Goal: Task Accomplishment & Management: Complete application form

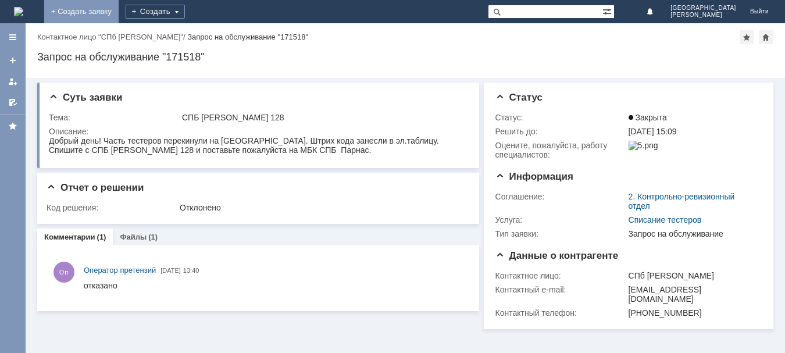
click at [119, 13] on link "+ Создать заявку" at bounding box center [81, 11] width 74 height 23
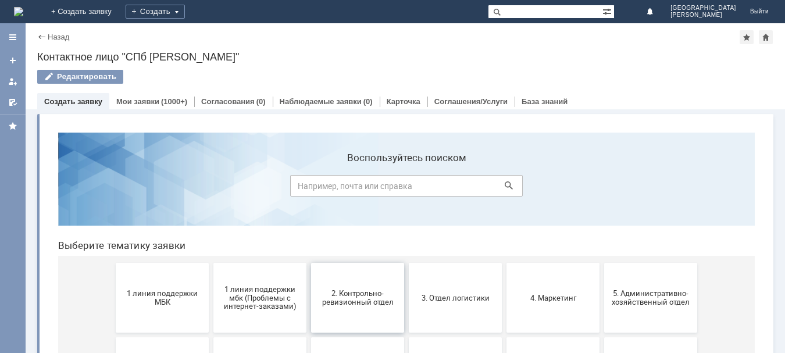
click at [341, 303] on span "2. Контрольно-ревизионный отдел" at bounding box center [357, 297] width 86 height 17
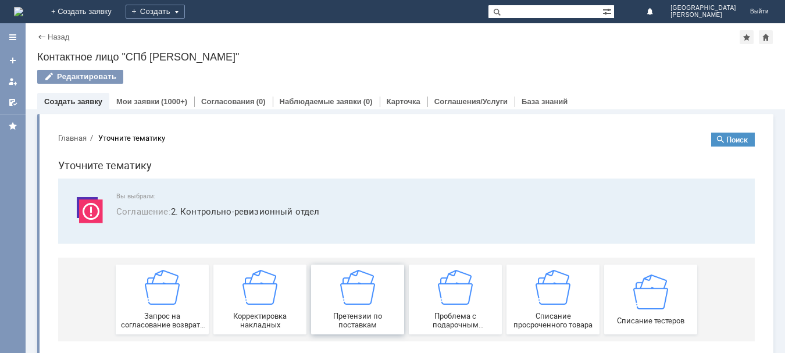
click at [341, 303] on img at bounding box center [357, 287] width 35 height 35
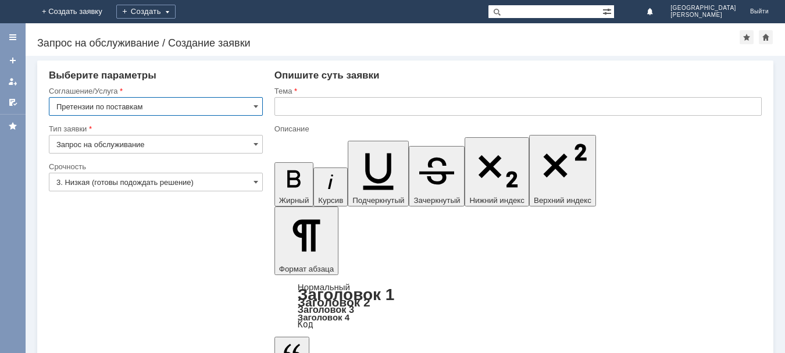
click at [313, 105] on input "text" at bounding box center [517, 106] width 487 height 19
click at [256, 183] on span at bounding box center [255, 181] width 5 height 9
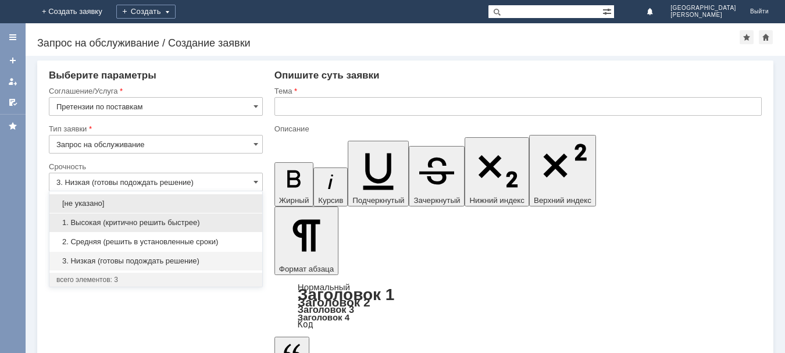
click at [155, 219] on span "1. Высокая (критично решить быстрее)" at bounding box center [155, 222] width 199 height 9
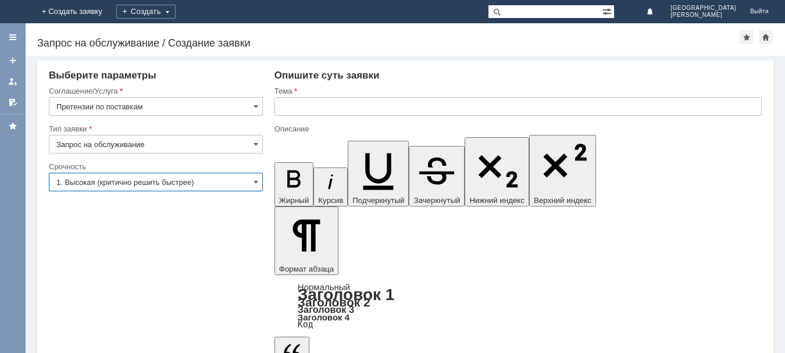
type input "1. Высокая (критично решить быстрее)"
click at [298, 109] on input "text" at bounding box center [517, 106] width 487 height 19
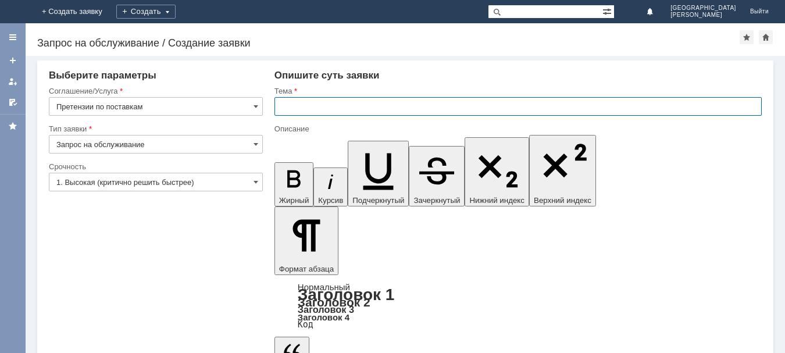
type input "н"
type input "СПБ [PERSON_NAME] 128"
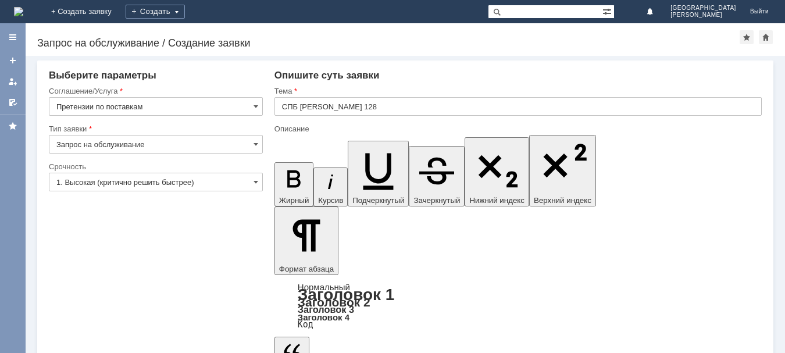
scroll to position [655, 8]
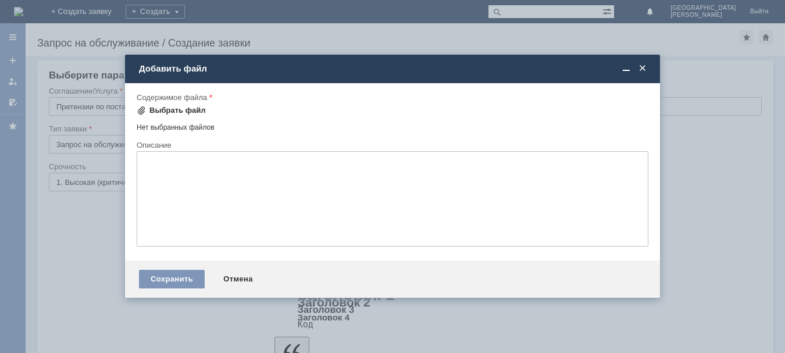
click at [176, 109] on div "Выбрать файл" at bounding box center [177, 110] width 56 height 9
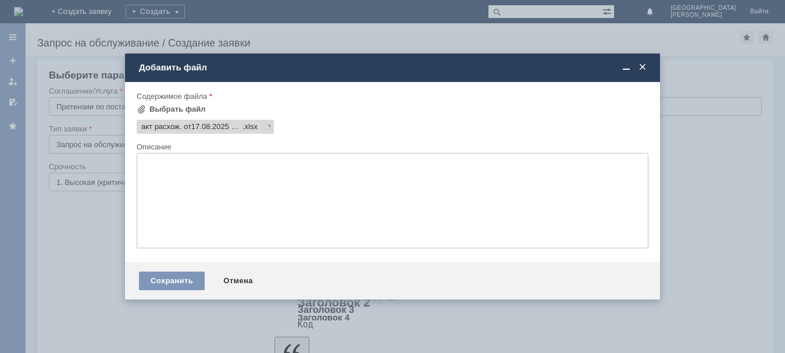
scroll to position [0, 0]
click at [180, 279] on div "Сохранить" at bounding box center [172, 280] width 66 height 19
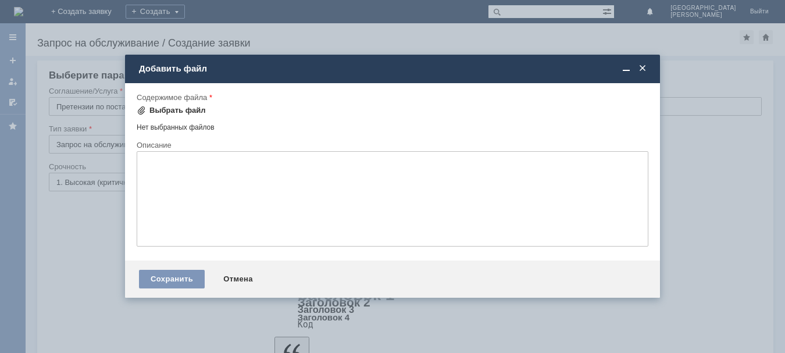
click at [176, 110] on div "Выбрать файл" at bounding box center [177, 110] width 56 height 9
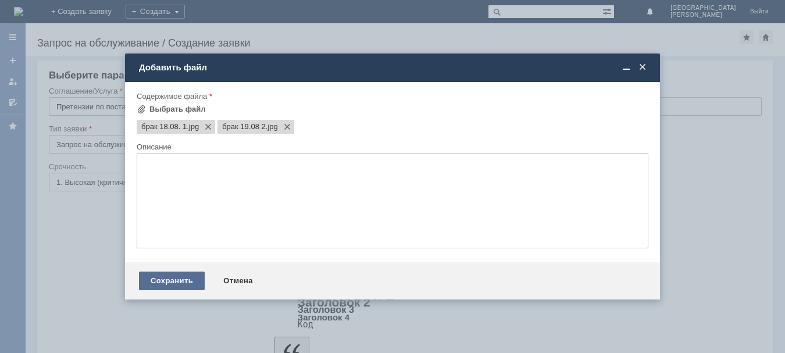
click at [192, 281] on div "Сохранить" at bounding box center [172, 280] width 66 height 19
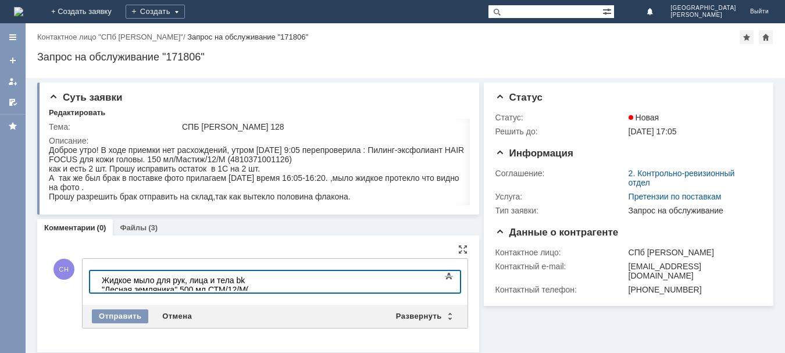
scroll to position [718, 8]
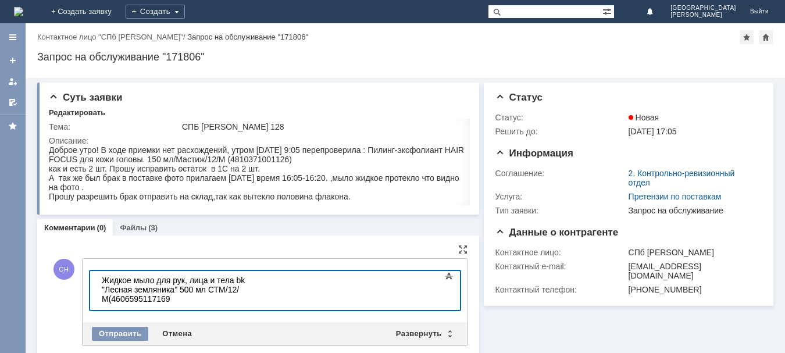
click at [190, 292] on div "Жидкое мыло для рук, лица и тела bk "Лесная земляника" 500 мл СТМ/12/М(46065951…" at bounding box center [184, 289] width 165 height 28
click at [134, 333] on div "Отправить" at bounding box center [120, 334] width 56 height 14
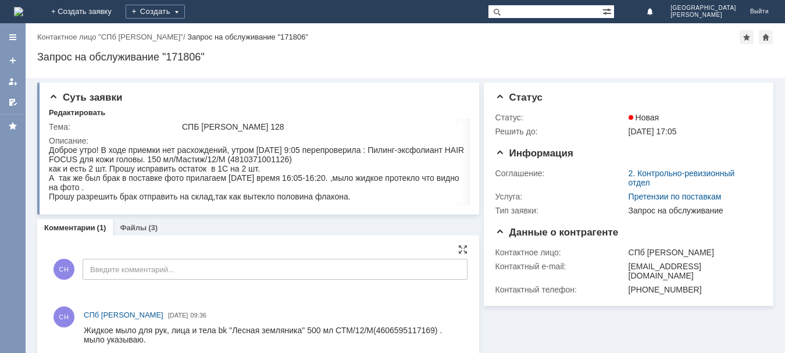
scroll to position [0, 0]
